Goal: Task Accomplishment & Management: Use online tool/utility

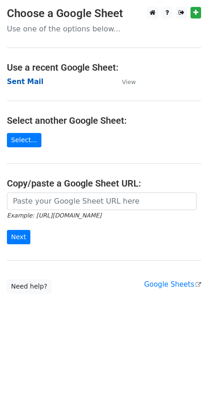
click at [19, 78] on strong "Sent Mail" at bounding box center [25, 81] width 36 height 8
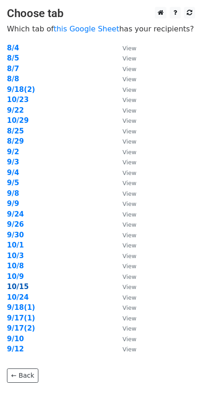
click at [17, 285] on strong "10/15" at bounding box center [18, 286] width 22 height 8
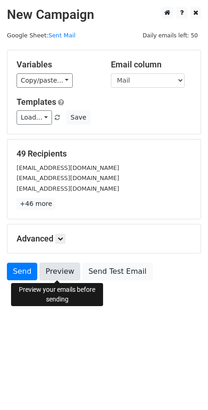
click at [56, 272] on link "Preview" at bounding box center [60, 271] width 41 height 18
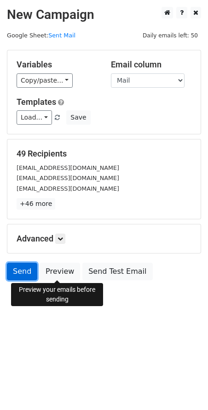
click at [21, 272] on link "Send" at bounding box center [22, 271] width 30 height 18
